Goal: Transaction & Acquisition: Purchase product/service

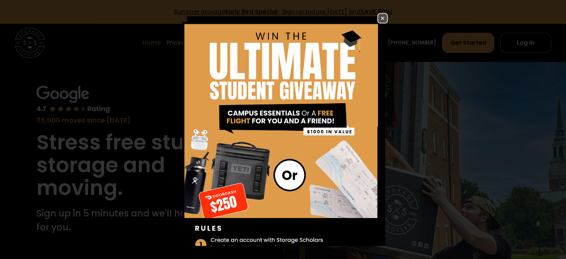
click at [378, 21] on img at bounding box center [382, 18] width 9 height 9
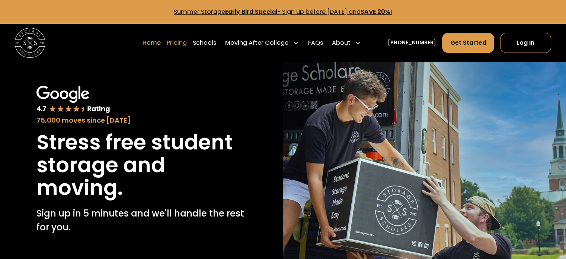
click at [180, 46] on link "Pricing" at bounding box center [177, 42] width 20 height 21
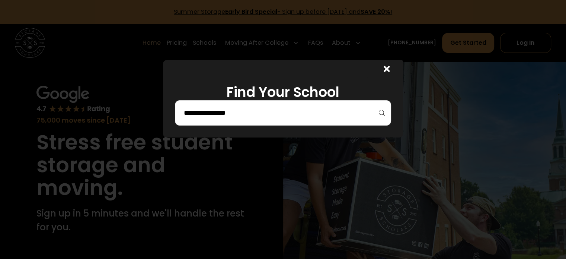
click at [234, 121] on div at bounding box center [283, 112] width 216 height 25
click at [321, 99] on h1 "Find Your School" at bounding box center [283, 92] width 216 height 16
click at [321, 108] on input "search" at bounding box center [283, 112] width 200 height 13
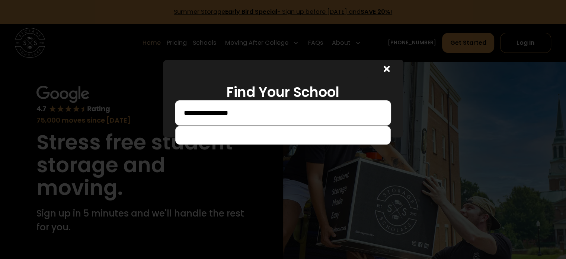
type input "**********"
click at [224, 122] on div "**********" at bounding box center [283, 112] width 216 height 25
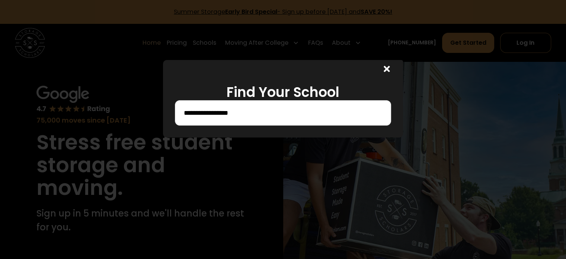
click at [231, 117] on input "**********" at bounding box center [283, 112] width 200 height 13
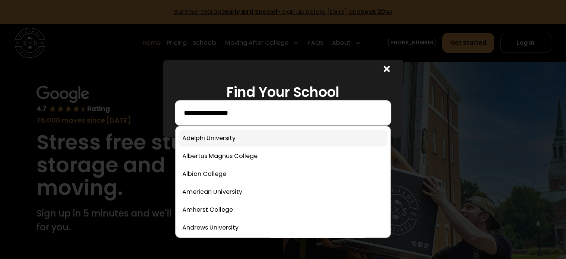
click at [231, 135] on link at bounding box center [283, 138] width 208 height 16
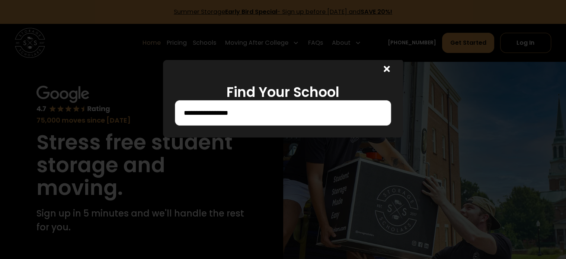
click at [388, 65] on icon at bounding box center [387, 68] width 6 height 9
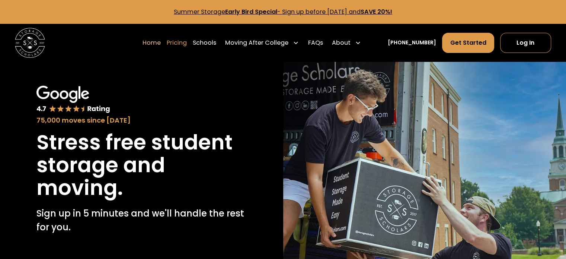
click at [183, 43] on link "Pricing" at bounding box center [177, 42] width 20 height 21
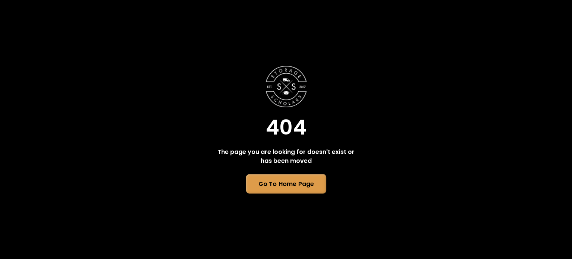
click at [281, 185] on link "Go To Home Page" at bounding box center [286, 183] width 80 height 19
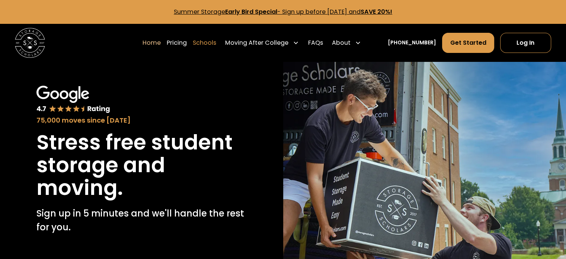
click at [216, 41] on link "Schools" at bounding box center [204, 42] width 23 height 21
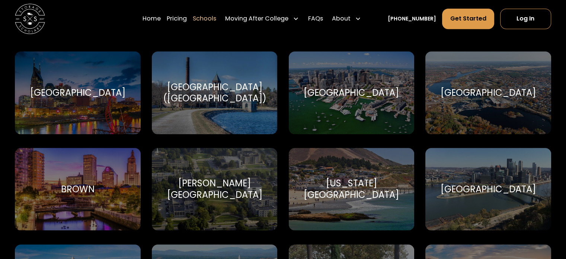
scroll to position [484, 0]
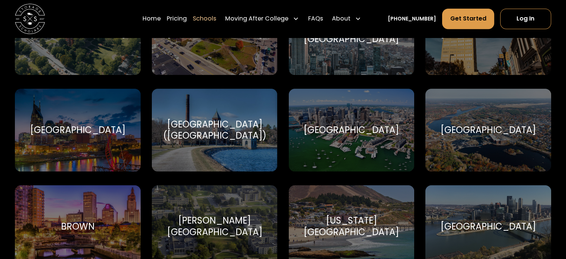
click at [79, 146] on div "Belmont University Belmont University" at bounding box center [77, 130] width 125 height 83
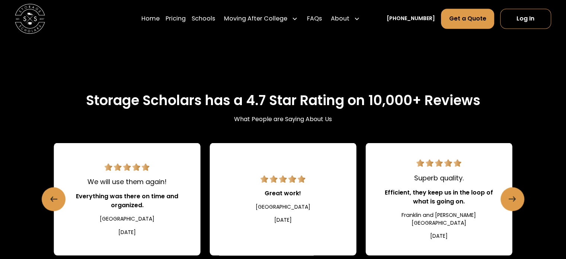
scroll to position [1302, 0]
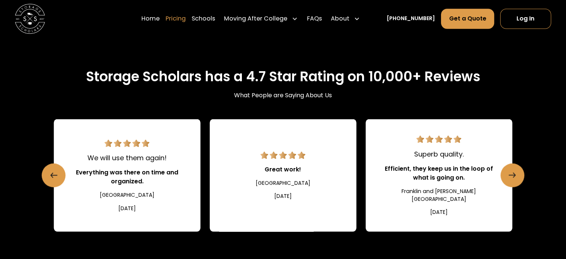
click at [183, 18] on link "Pricing" at bounding box center [176, 18] width 20 height 21
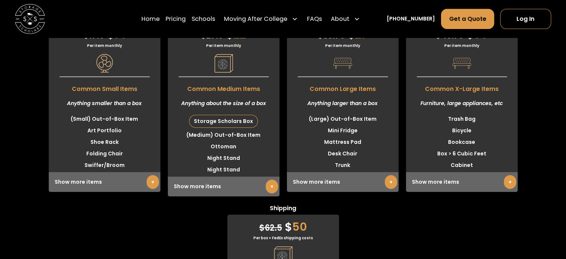
scroll to position [2558, 0]
